Goal: Find specific page/section: Find specific page/section

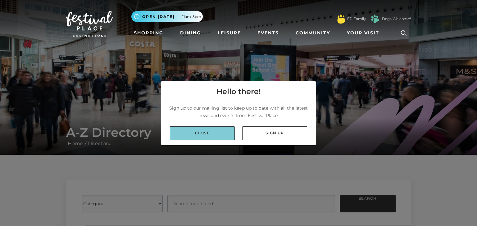
click at [182, 131] on link "Close" at bounding box center [202, 134] width 65 height 14
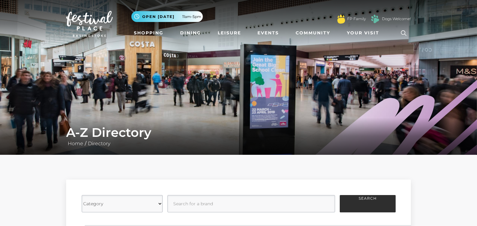
click at [436, 180] on div "Category Cafes Restaurants Fashion Services Technology Homeware Gifts, Statione…" at bounding box center [238, 210] width 477 height 111
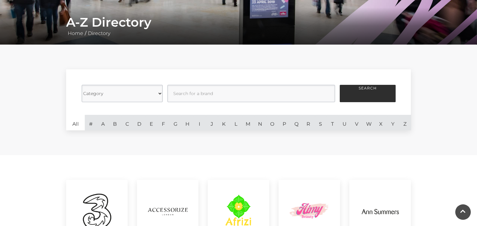
scroll to position [112, 0]
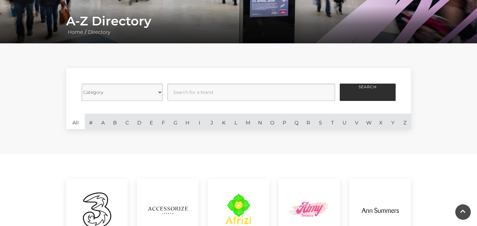
click at [160, 92] on select "Category Cafes Restaurants Fashion Services Technology Homeware Gifts, Statione…" at bounding box center [122, 92] width 81 height 17
select select "20862"
click at [82, 84] on select "Category Cafes Restaurants Fashion Services Technology Homeware Gifts, Statione…" at bounding box center [122, 92] width 81 height 17
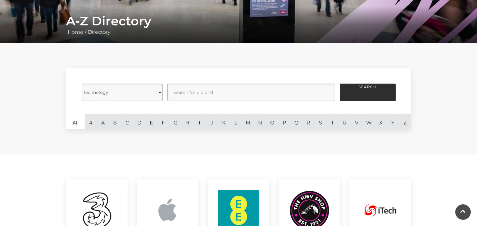
click at [449, 123] on div "Category Cafes Restaurants Fashion Services Technology Homeware Gifts, Statione…" at bounding box center [238, 98] width 477 height 111
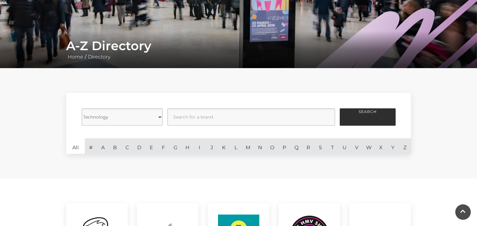
scroll to position [87, 0]
click at [273, 148] on link "O" at bounding box center [272, 147] width 12 height 16
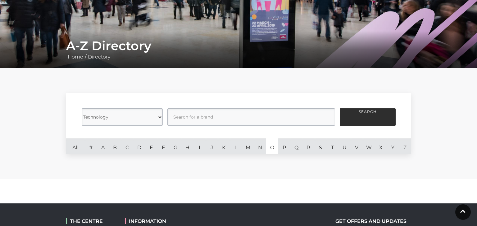
click at [447, 129] on div "Category Cafes Restaurants Fashion Services Technology Homeware Gifts, Statione…" at bounding box center [238, 123] width 477 height 111
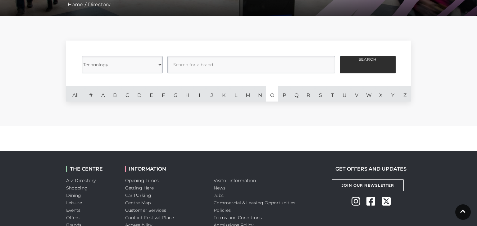
scroll to position [149, 0]
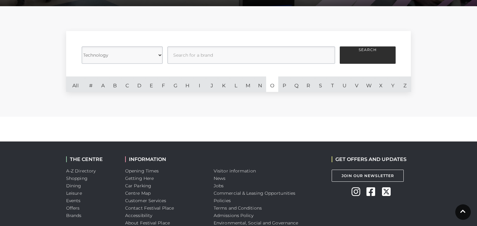
click at [162, 57] on select "Category Cafes Restaurants Fashion Services Technology Homeware Gifts, Statione…" at bounding box center [122, 55] width 81 height 17
select select
click at [82, 47] on select "Category Cafes Restaurants Fashion Services Technology Homeware Gifts, Statione…" at bounding box center [122, 55] width 81 height 17
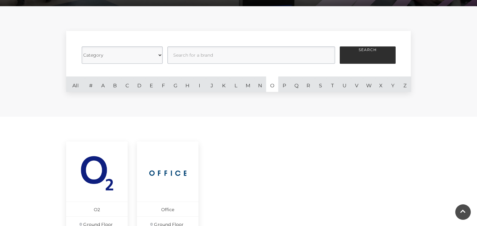
click at [32, 180] on main "A-Z Directory Home / Directory Category Cafes Restaurants Fashion Services Tech…" at bounding box center [238, 44] width 477 height 387
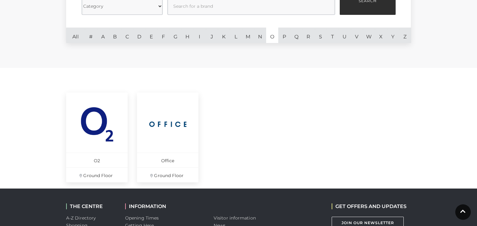
scroll to position [199, 0]
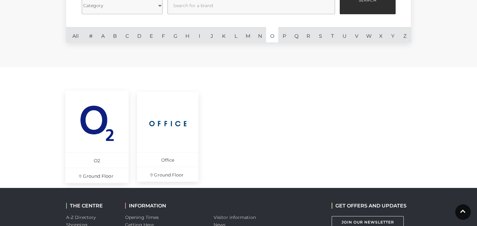
click at [89, 155] on p "O2" at bounding box center [96, 160] width 63 height 15
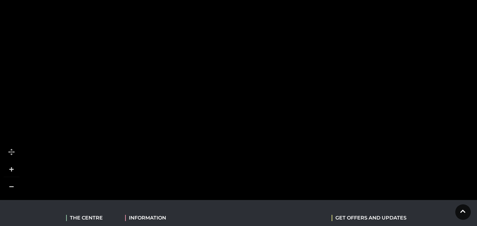
scroll to position [447, 0]
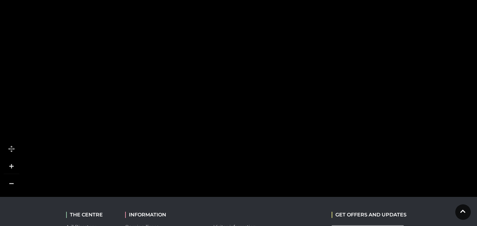
click at [11, 176] on link at bounding box center [12, 184] width 16 height 16
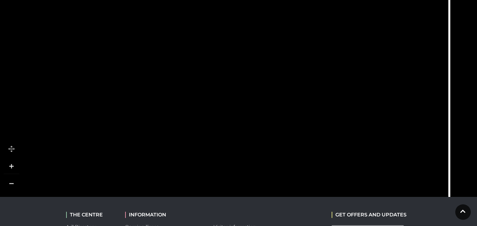
click at [12, 176] on link at bounding box center [12, 184] width 16 height 16
